Goal: Contribute content

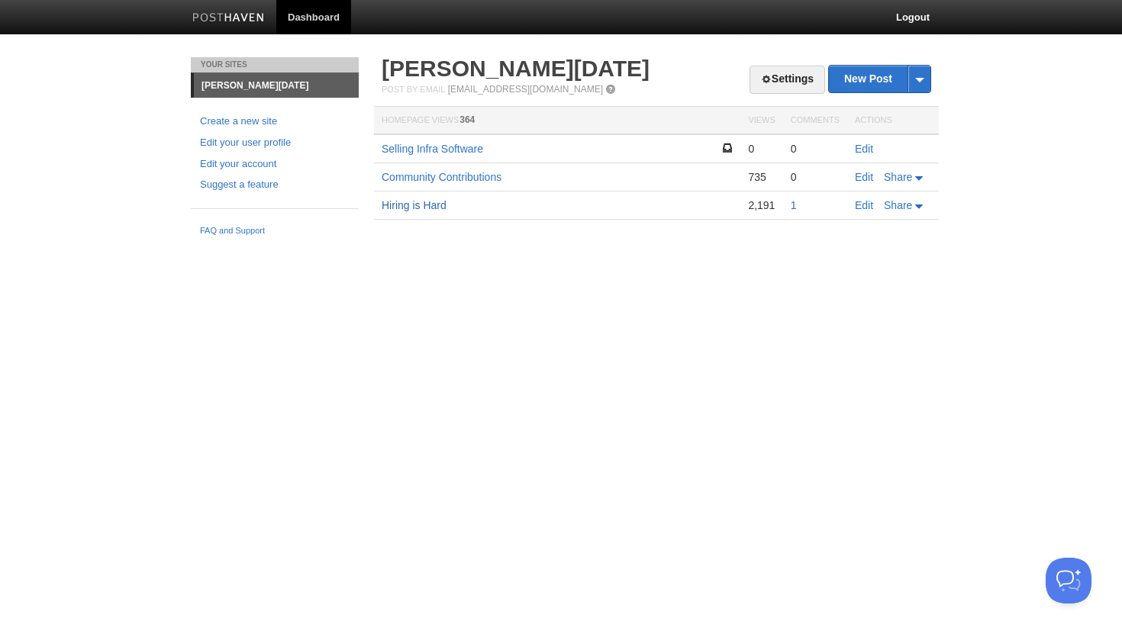
click at [428, 205] on link "Hiring is Hard" at bounding box center [413, 205] width 65 height 12
click at [428, 174] on link "Community Contributions" at bounding box center [441, 177] width 120 height 12
click at [428, 151] on link "Selling Infra Software" at bounding box center [431, 149] width 101 height 12
click at [864, 205] on link "Edit" at bounding box center [864, 205] width 18 height 12
click at [864, 166] on td "Edit Share" at bounding box center [893, 177] width 92 height 28
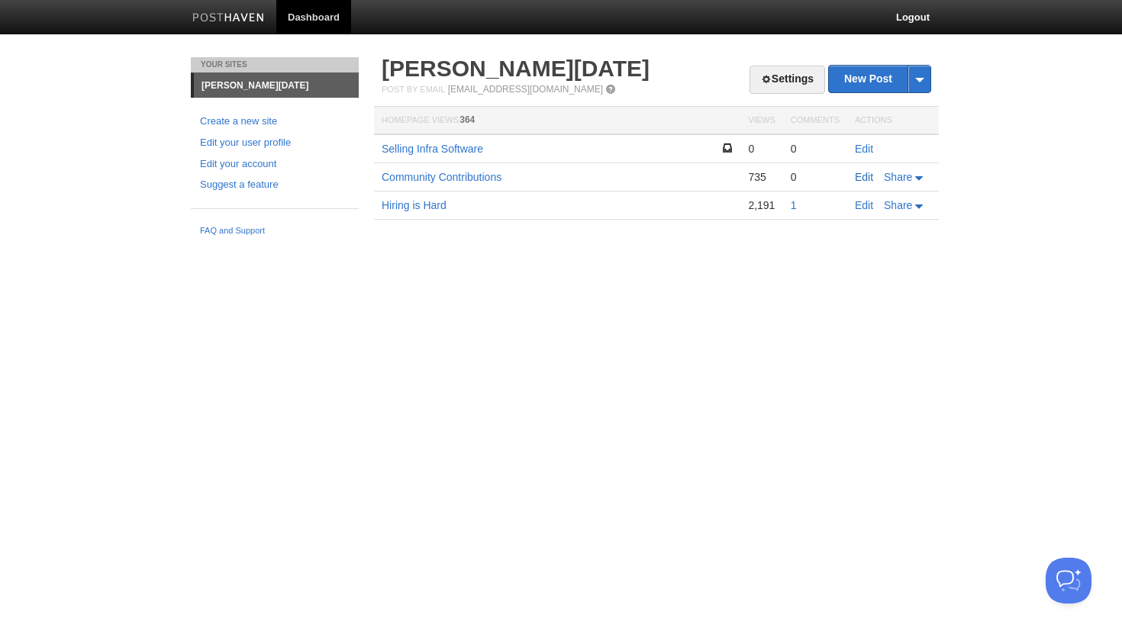
click at [860, 176] on link "Edit" at bounding box center [864, 177] width 18 height 12
click at [862, 149] on link "Edit" at bounding box center [864, 149] width 18 height 12
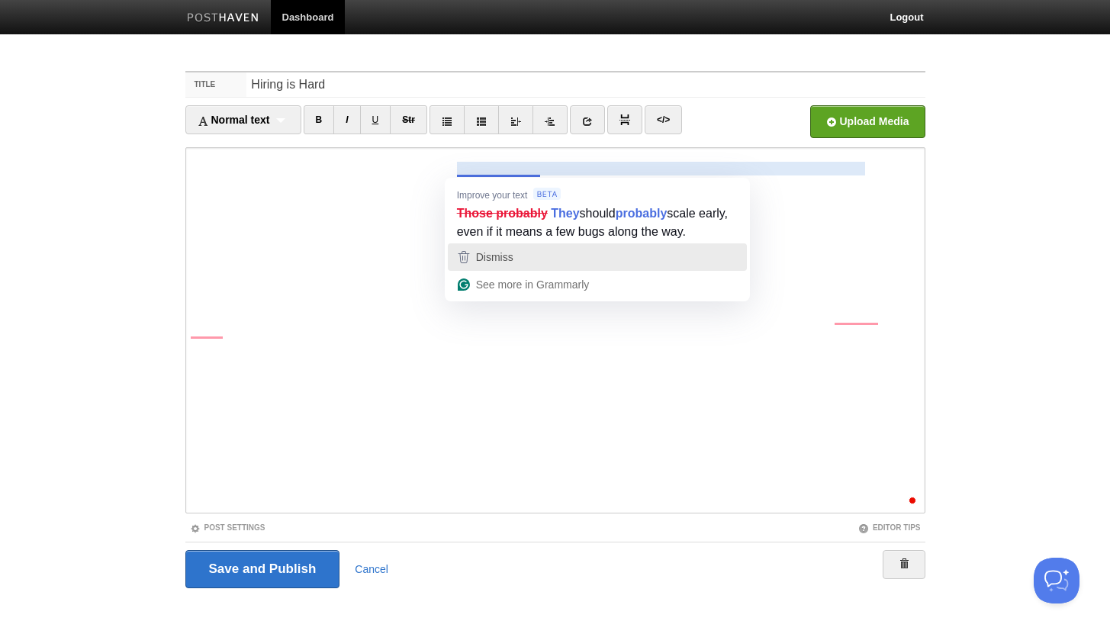
click at [504, 267] on div "Dismiss" at bounding box center [493, 257] width 40 height 23
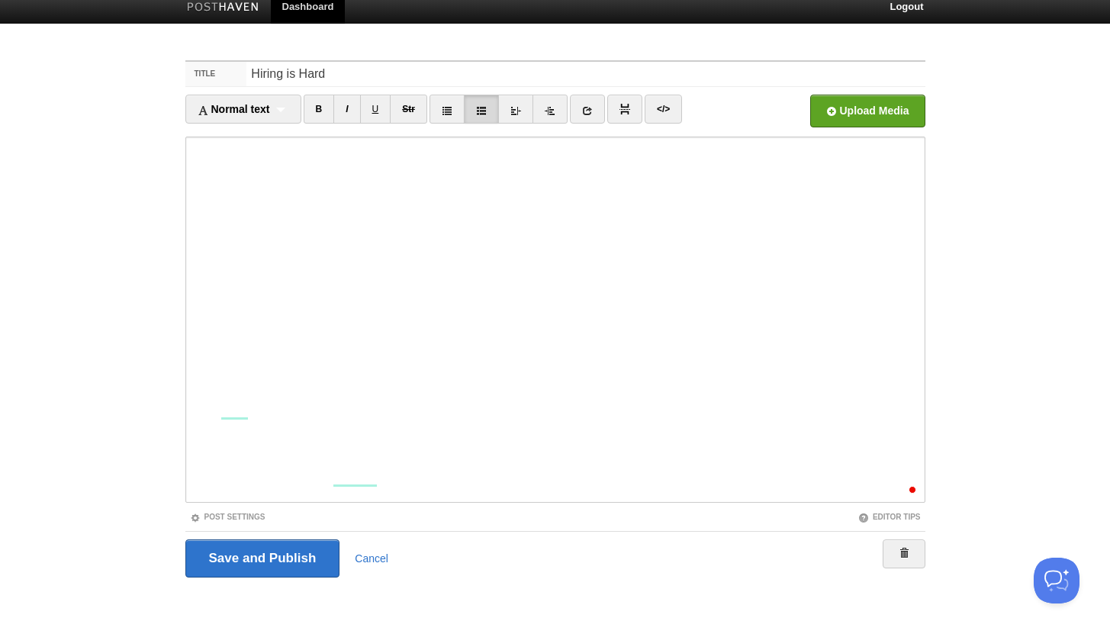
scroll to position [225, 0]
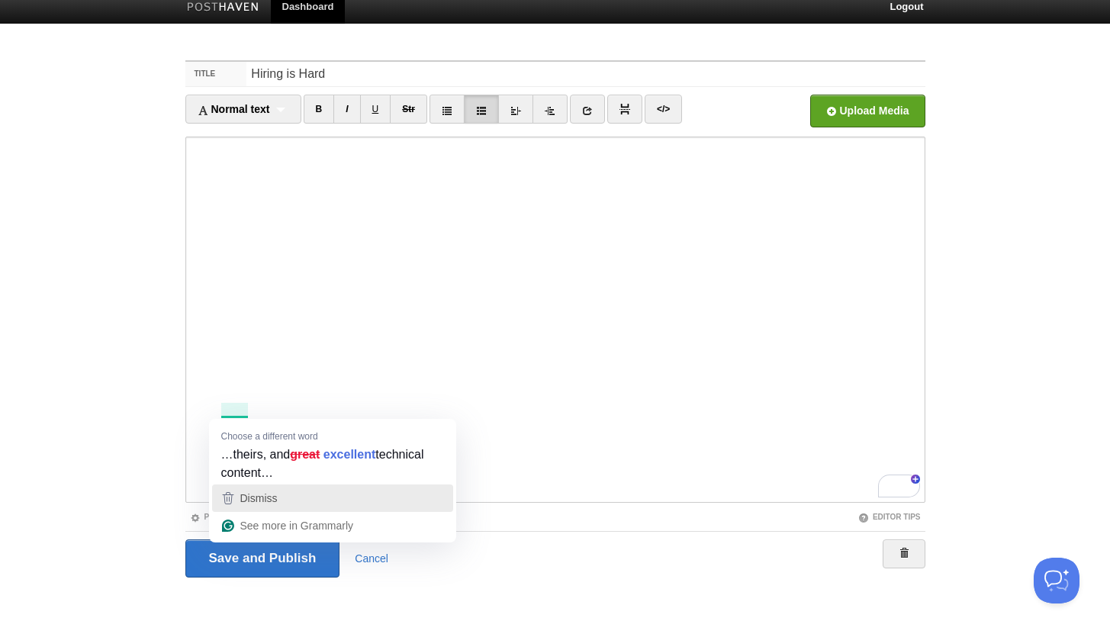
click at [241, 494] on span "Dismiss" at bounding box center [258, 498] width 37 height 12
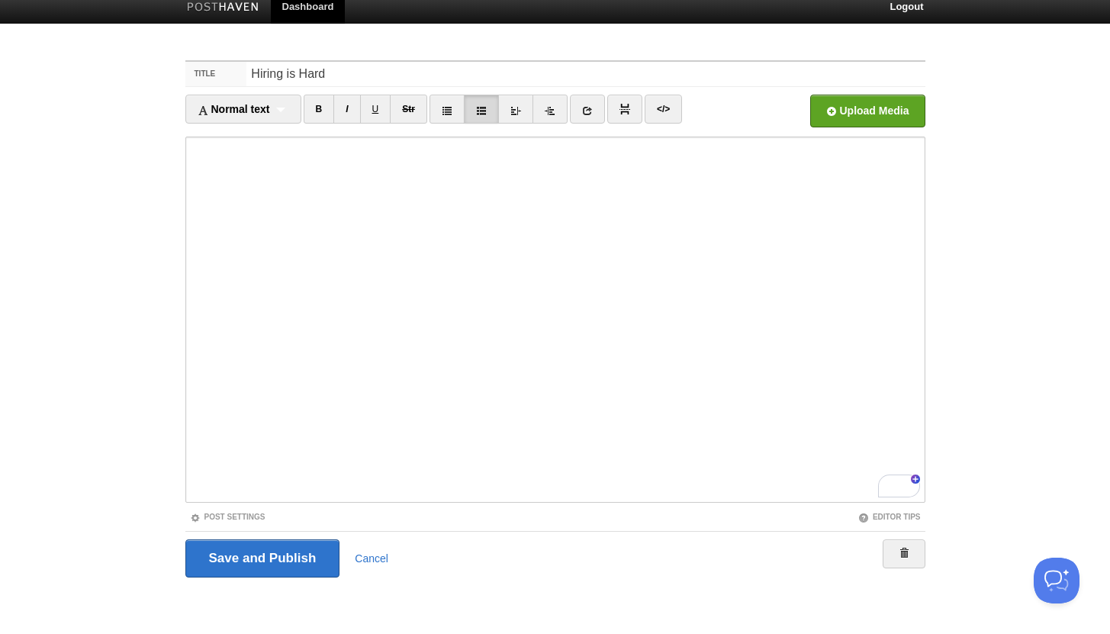
scroll to position [291, 0]
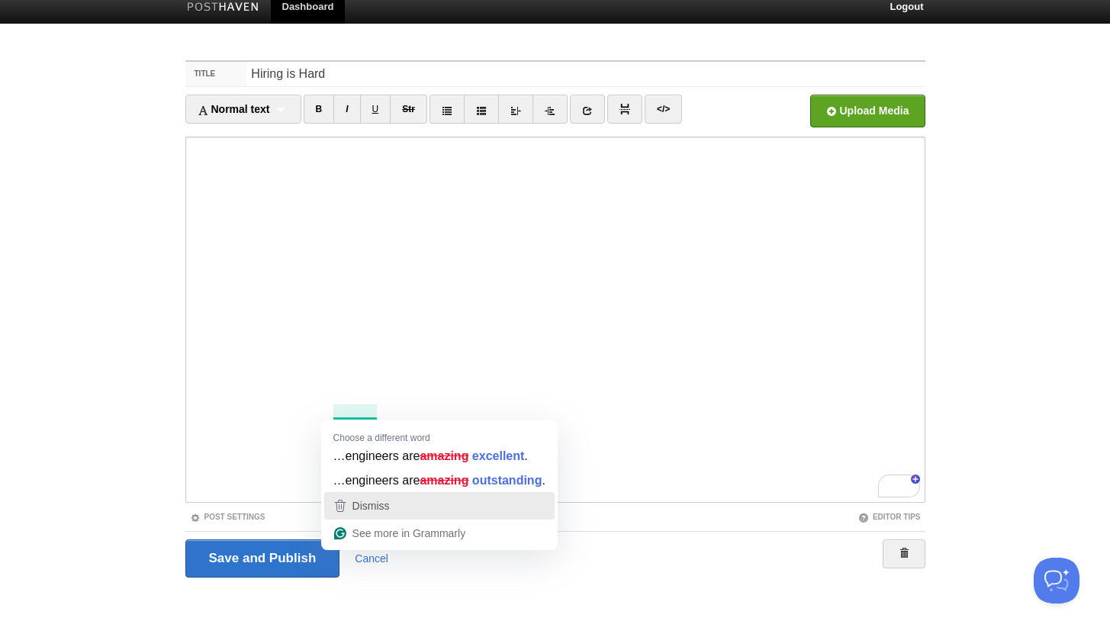
click at [365, 501] on span "Dismiss" at bounding box center [371, 506] width 37 height 12
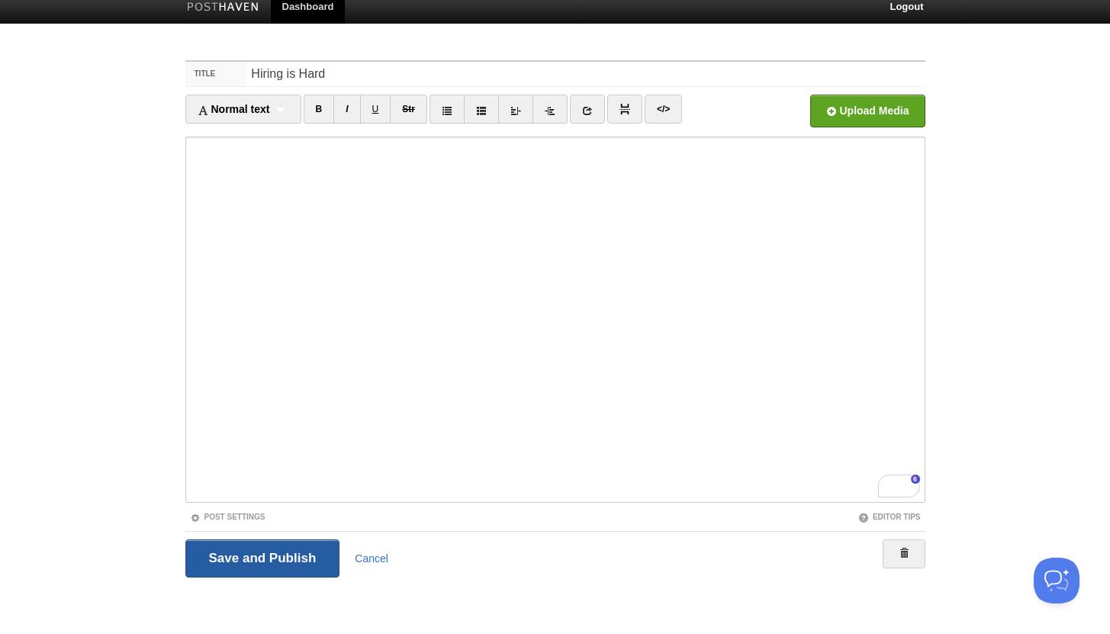
click at [284, 562] on input "Save and Publish" at bounding box center [262, 558] width 155 height 38
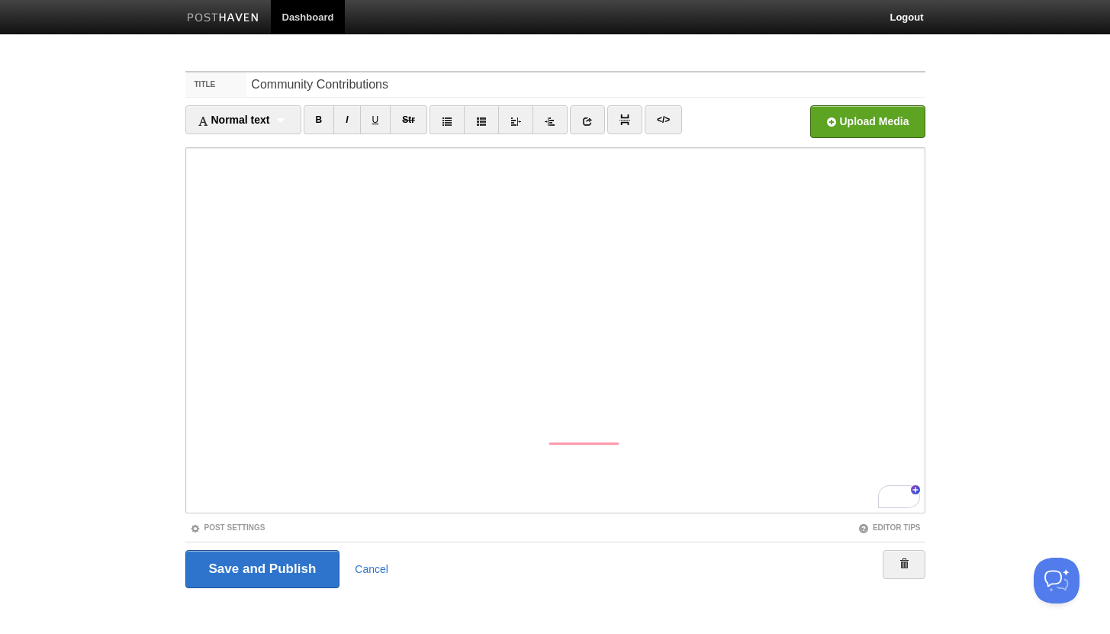
scroll to position [507, 0]
click at [286, 563] on input "Save and Publish" at bounding box center [262, 569] width 155 height 38
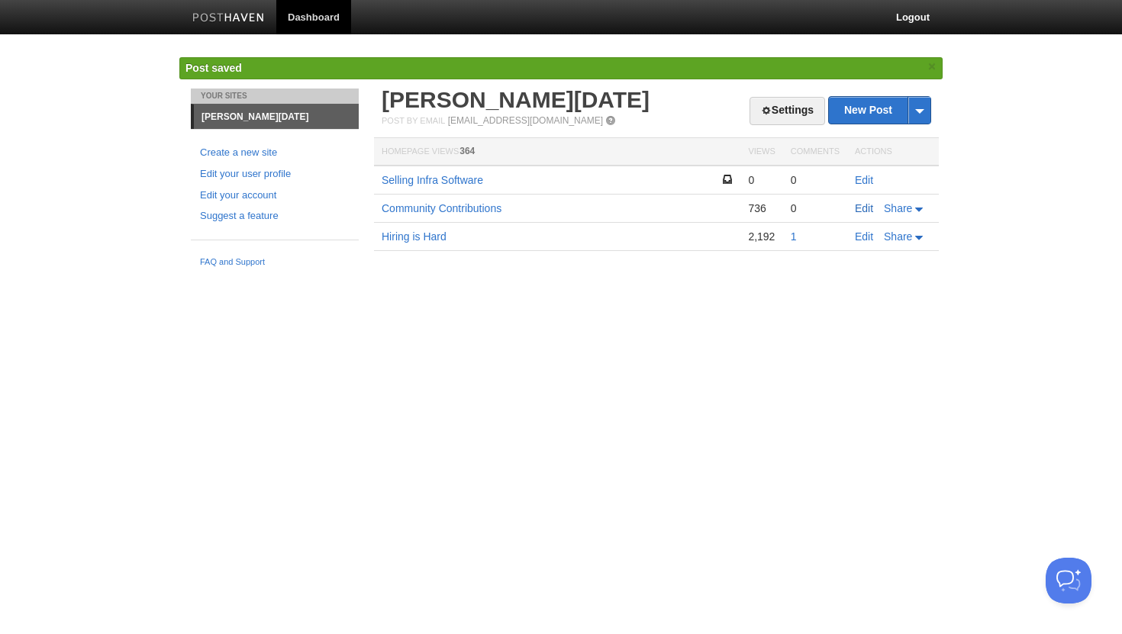
click at [855, 208] on link "Edit" at bounding box center [864, 208] width 18 height 12
